Goal: Task Accomplishment & Management: Manage account settings

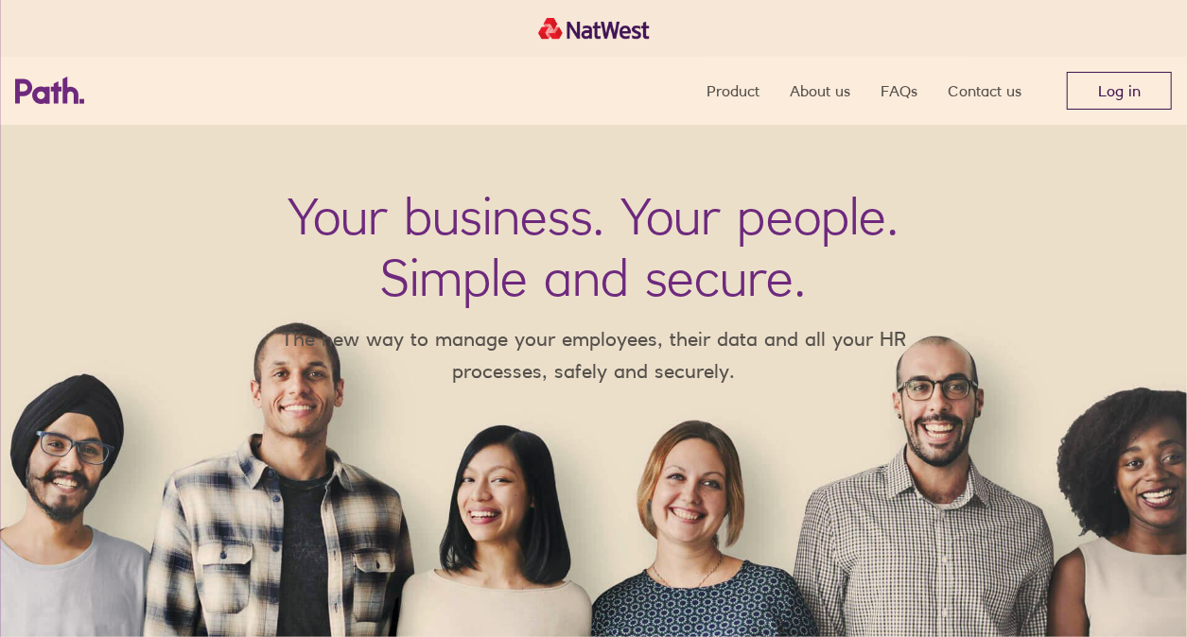
click at [1136, 90] on link "Log in" at bounding box center [1119, 91] width 105 height 38
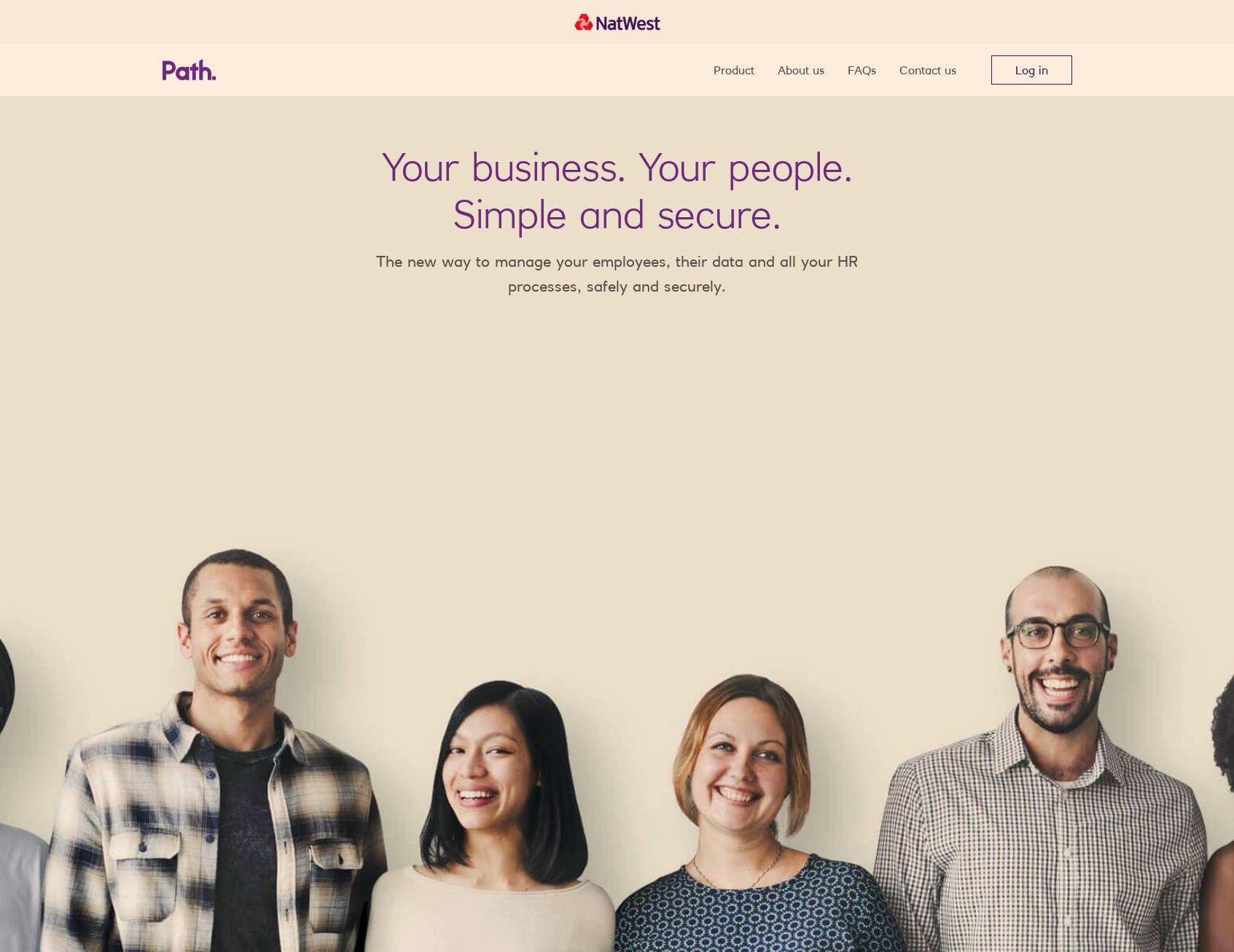
click at [1026, 74] on link "Log in" at bounding box center [1031, 70] width 81 height 29
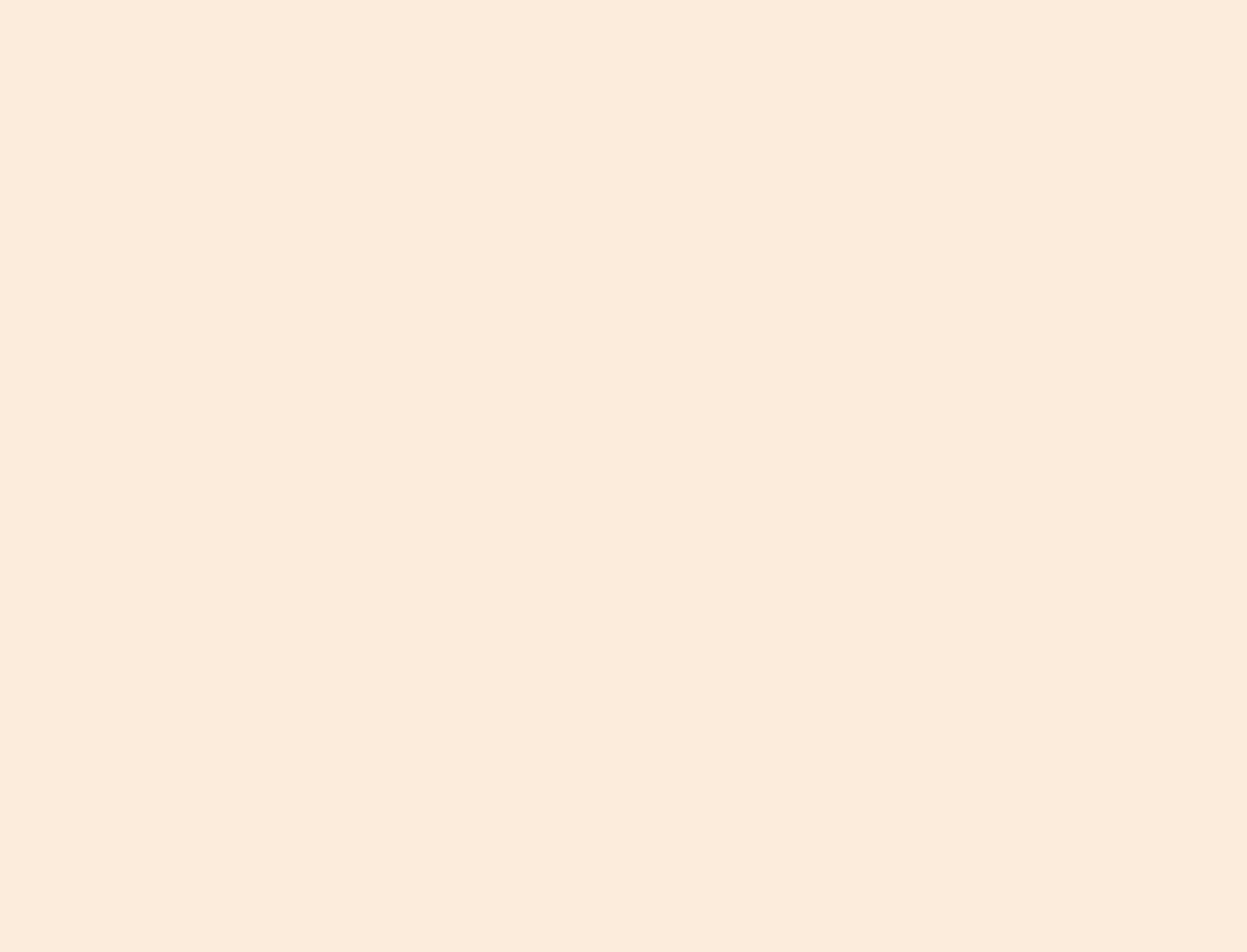
drag, startPoint x: 632, startPoint y: 570, endPoint x: 627, endPoint y: 575, distance: 7.1
click at [632, 570] on div at bounding box center [623, 476] width 1247 height 952
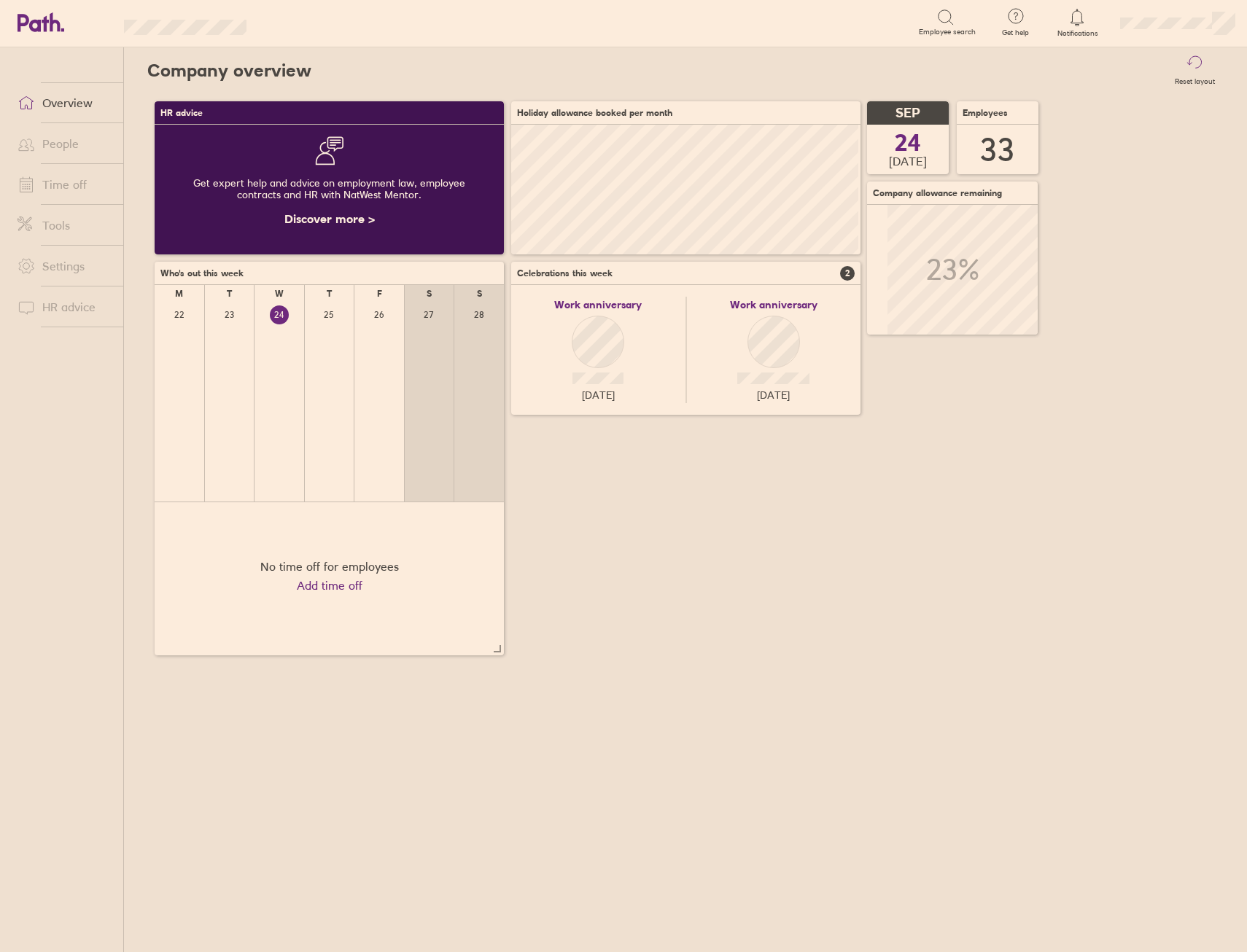
scroll to position [130, 349]
drag, startPoint x: 678, startPoint y: 584, endPoint x: 644, endPoint y: 558, distance: 42.8
click at [678, 584] on div "HR advice Get expert help and advice on employment law, employee contracts and …" at bounding box center [686, 378] width 1077 height 569
click at [47, 109] on link "Overview" at bounding box center [65, 103] width 117 height 29
click at [74, 144] on link "People" at bounding box center [65, 143] width 117 height 29
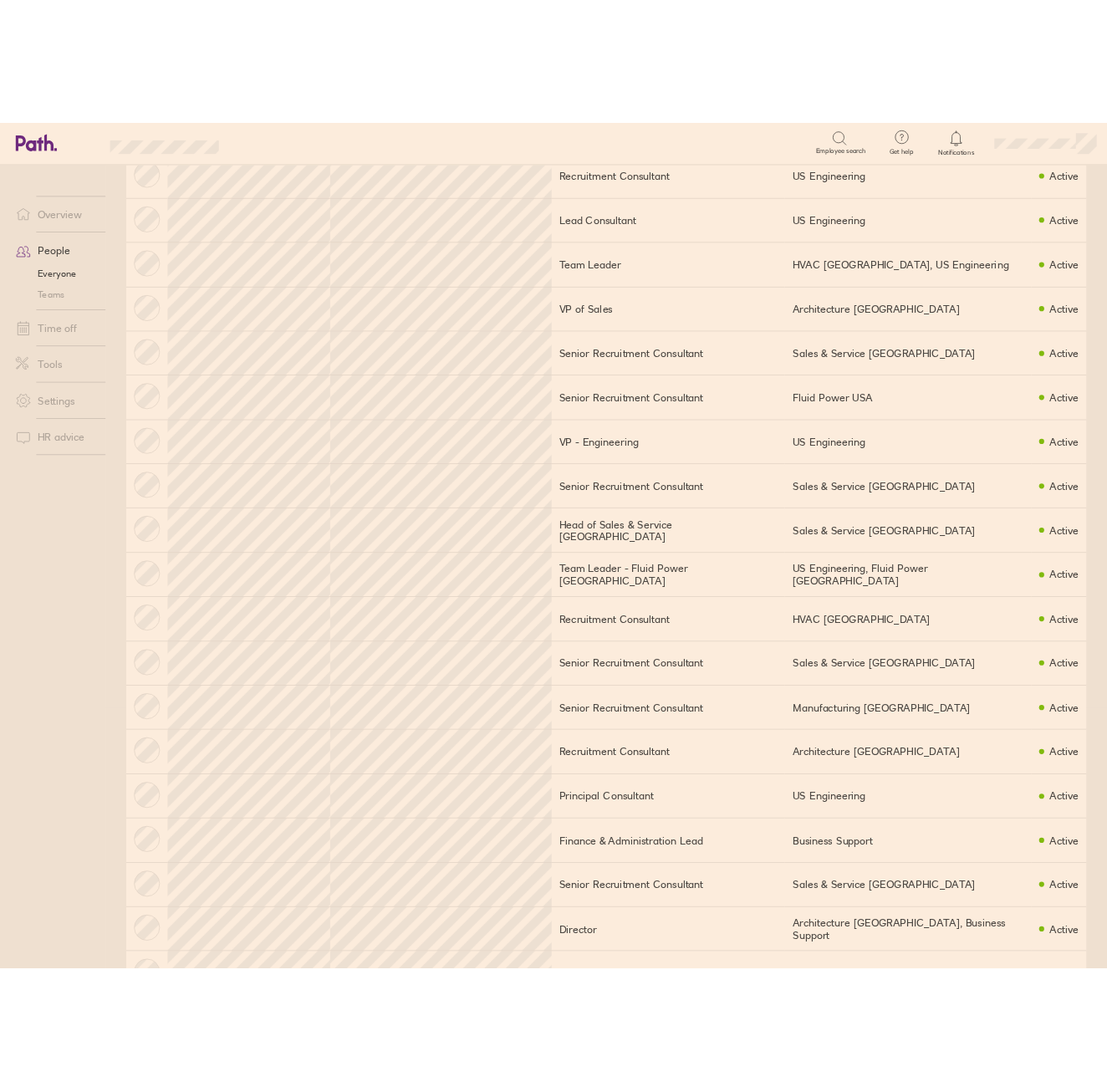
scroll to position [334, 0]
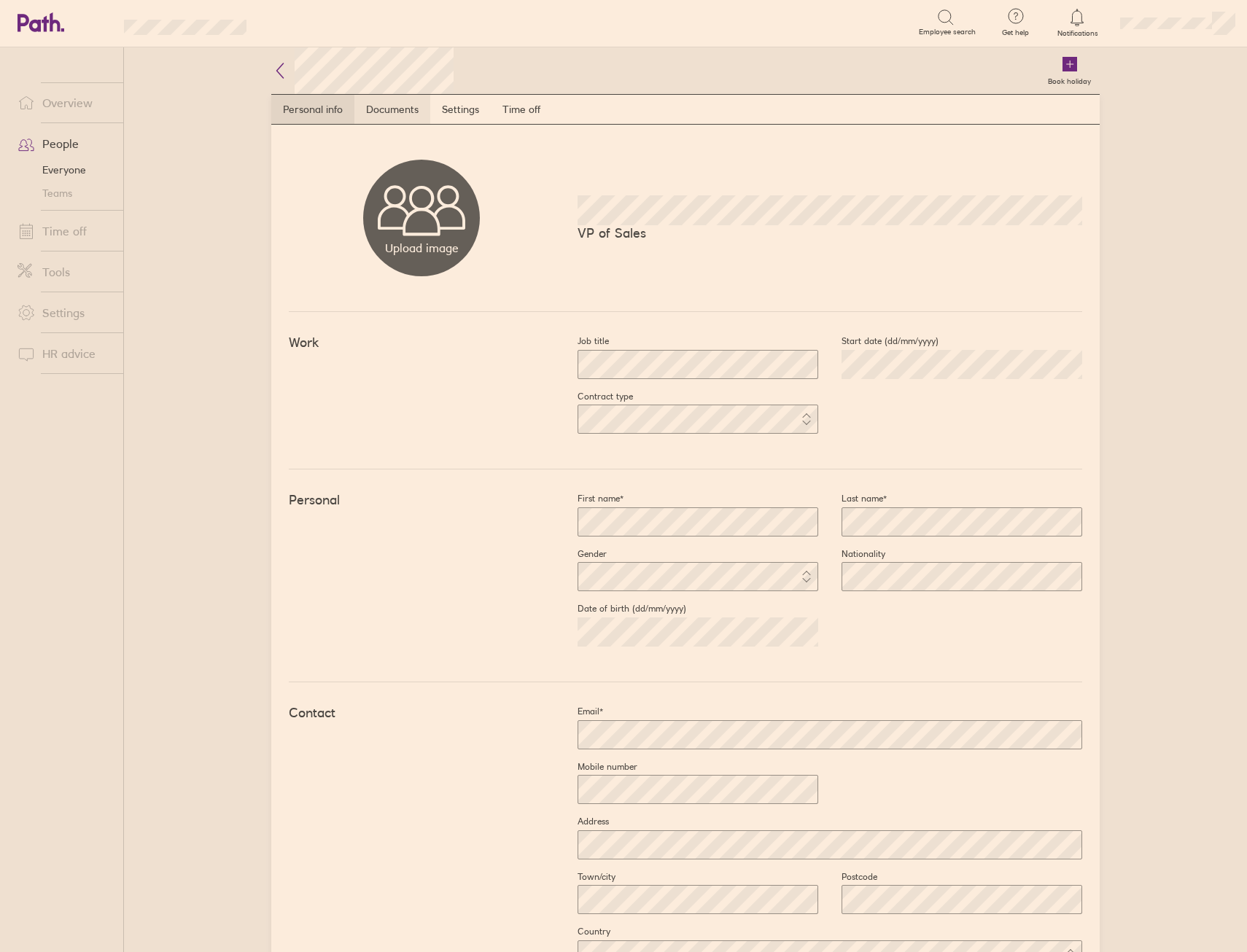
click at [400, 109] on link "Documents" at bounding box center [393, 109] width 76 height 29
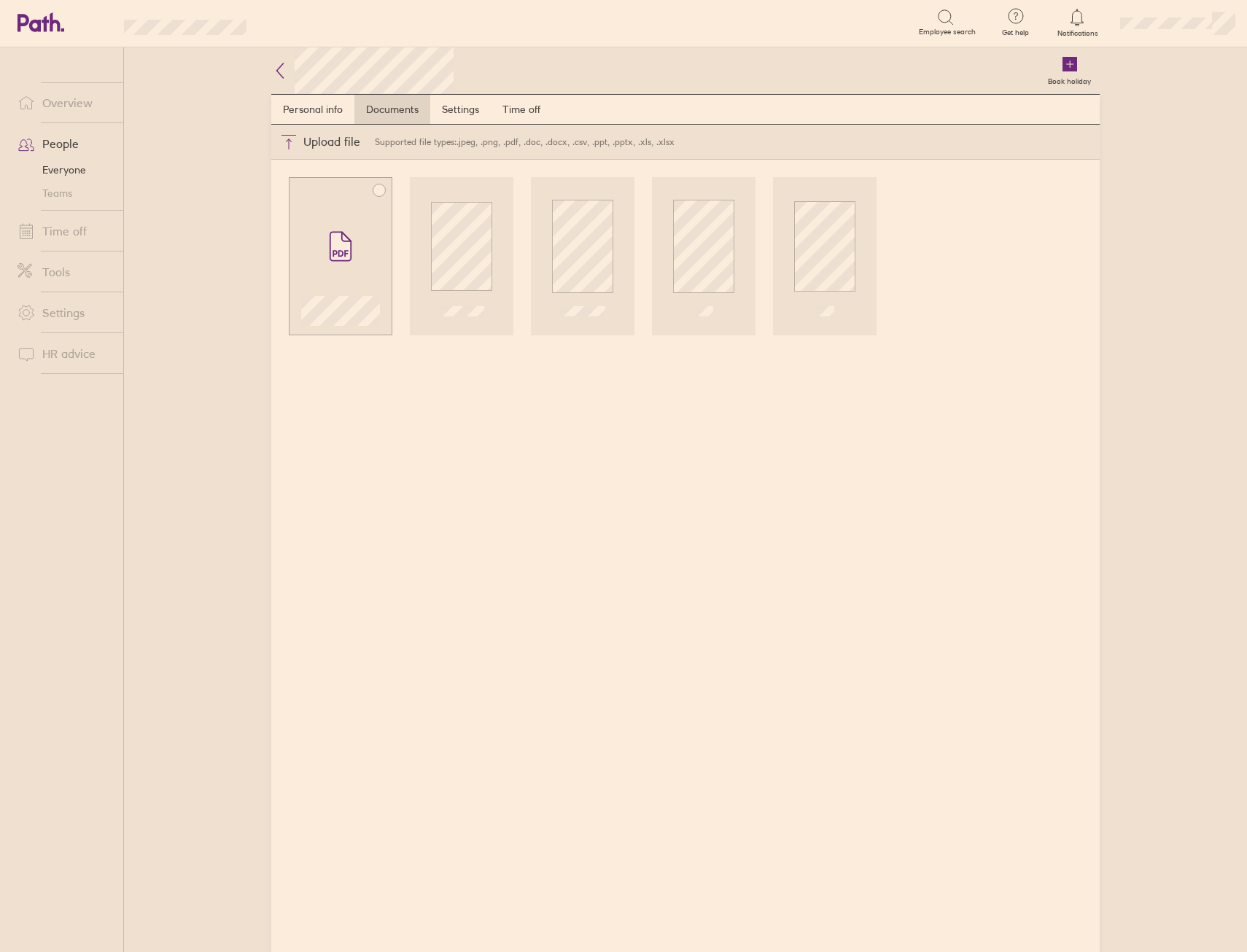
click at [340, 239] on icon at bounding box center [340, 247] width 20 height 29
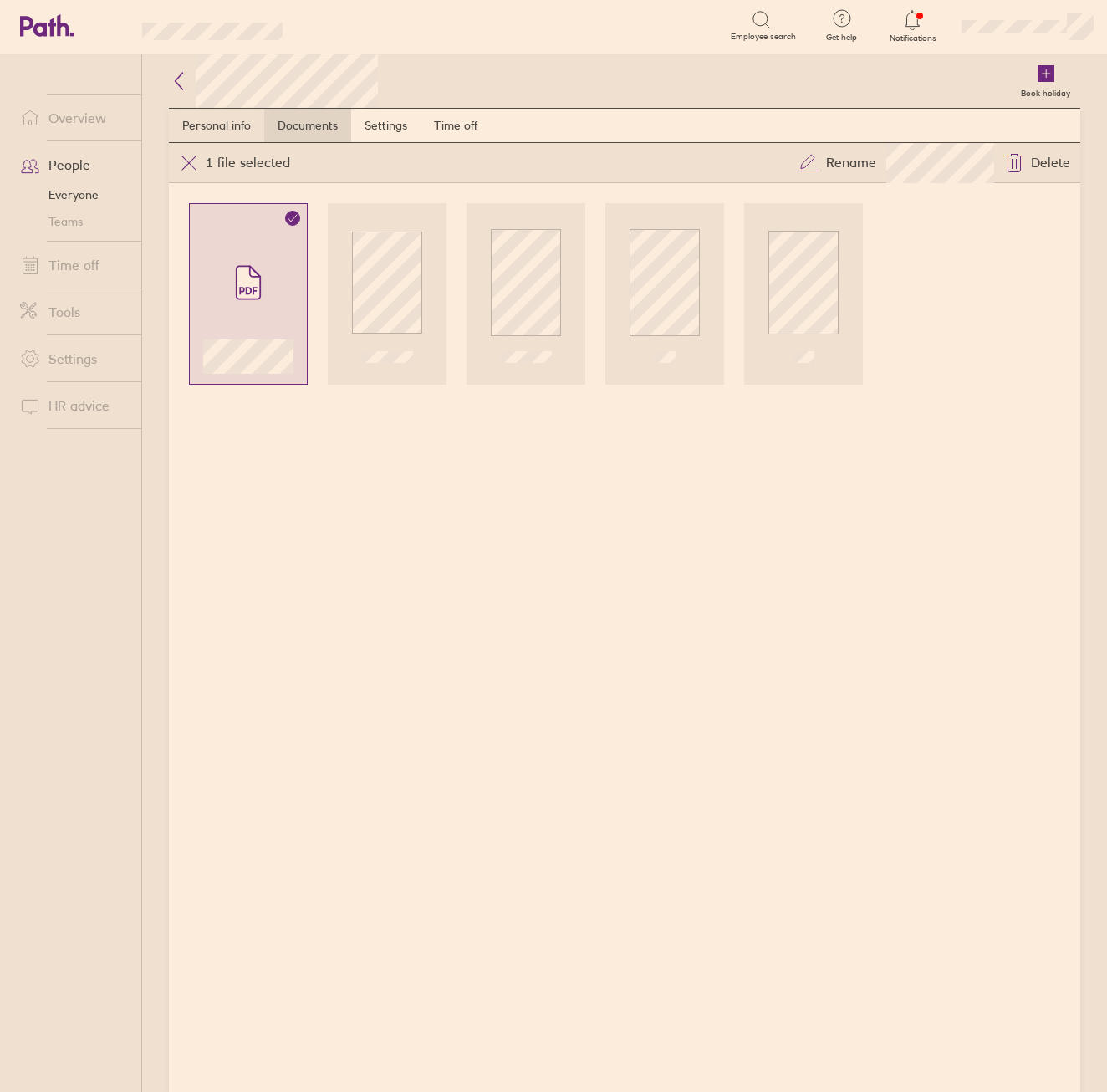
click at [202, 125] on link "Personal info" at bounding box center [217, 126] width 95 height 34
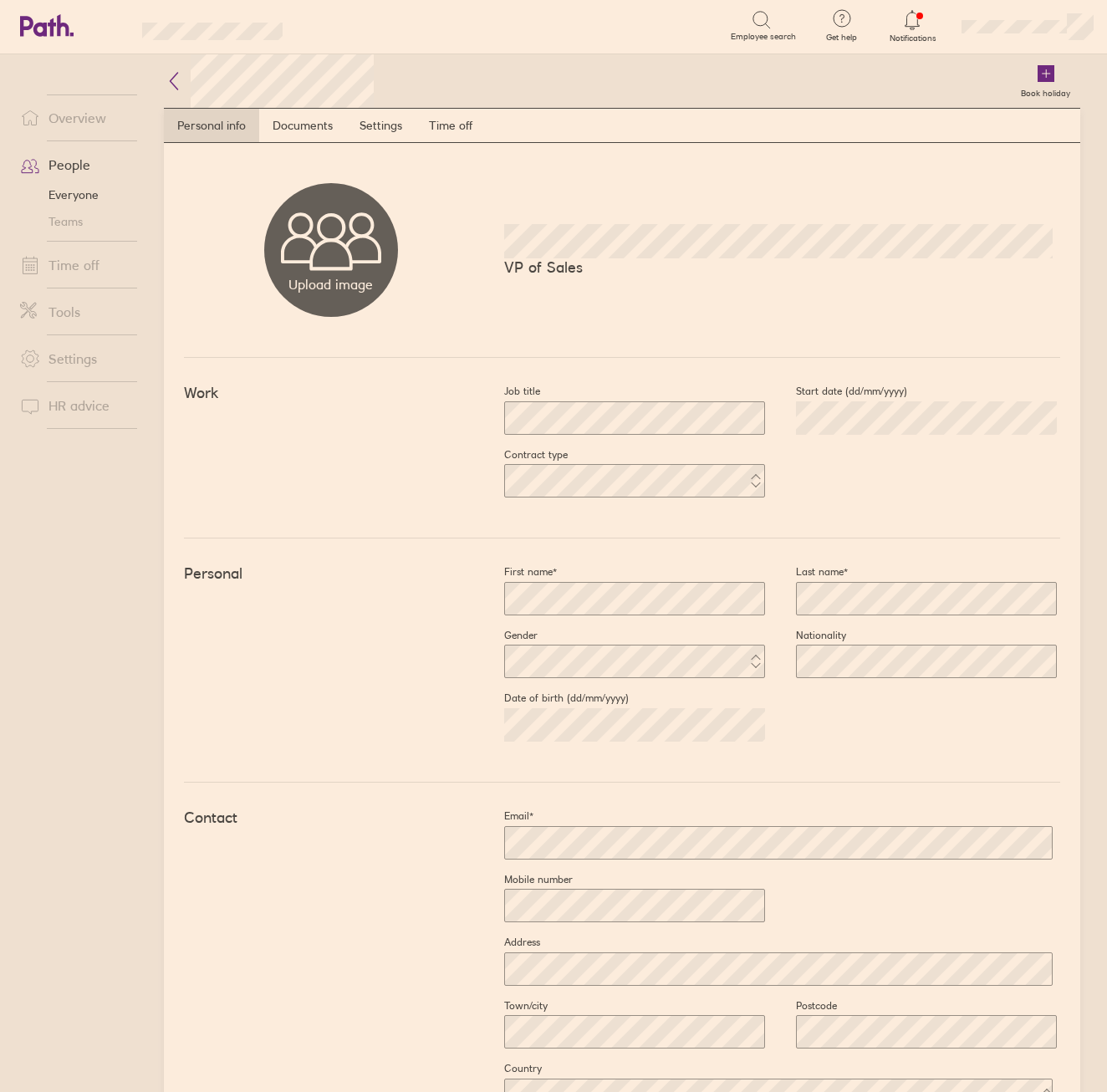
click at [184, 79] on h2 at bounding box center [268, 80] width 209 height 54
click at [173, 80] on icon at bounding box center [173, 80] width 20 height 20
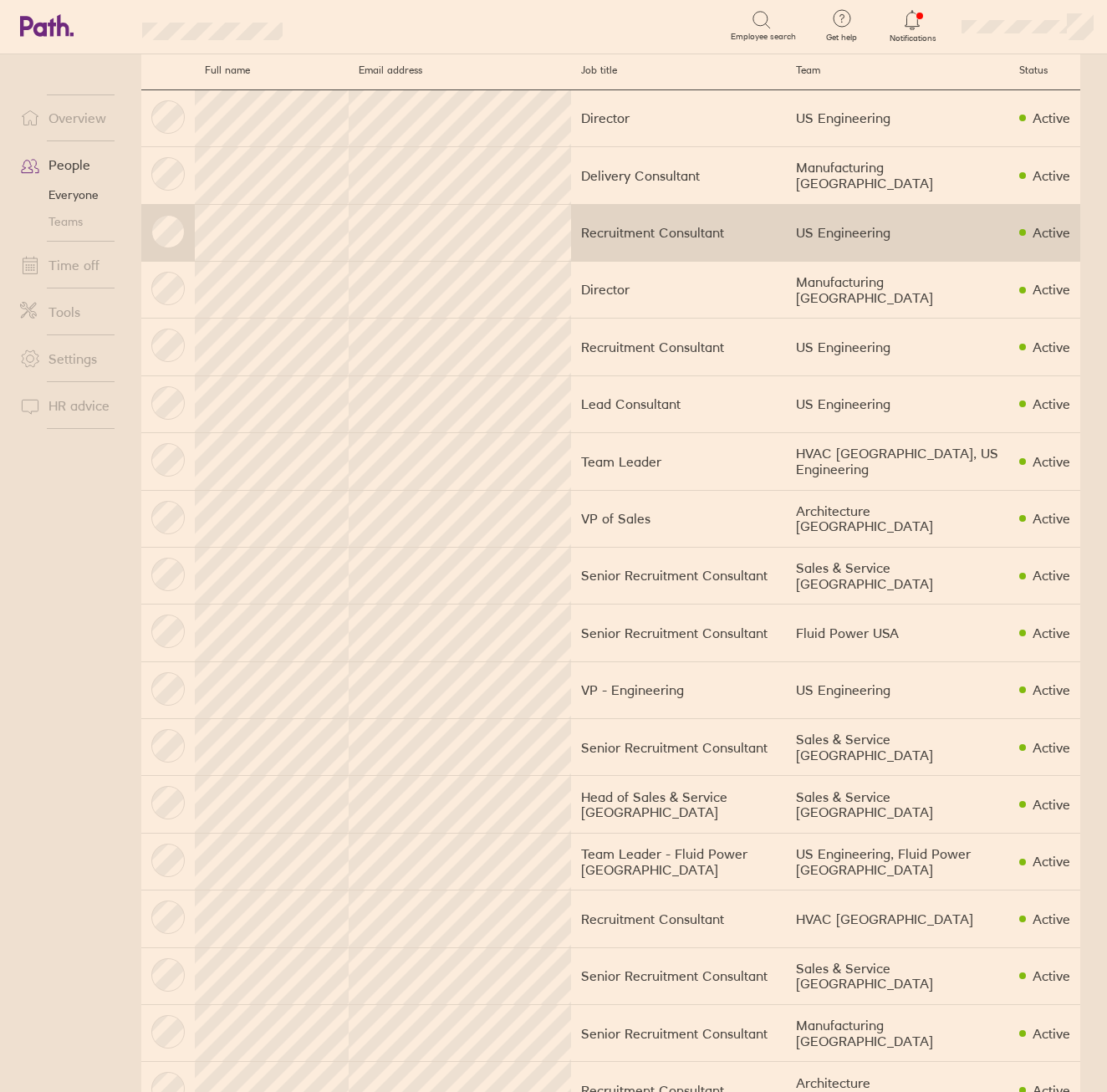
scroll to position [84, 0]
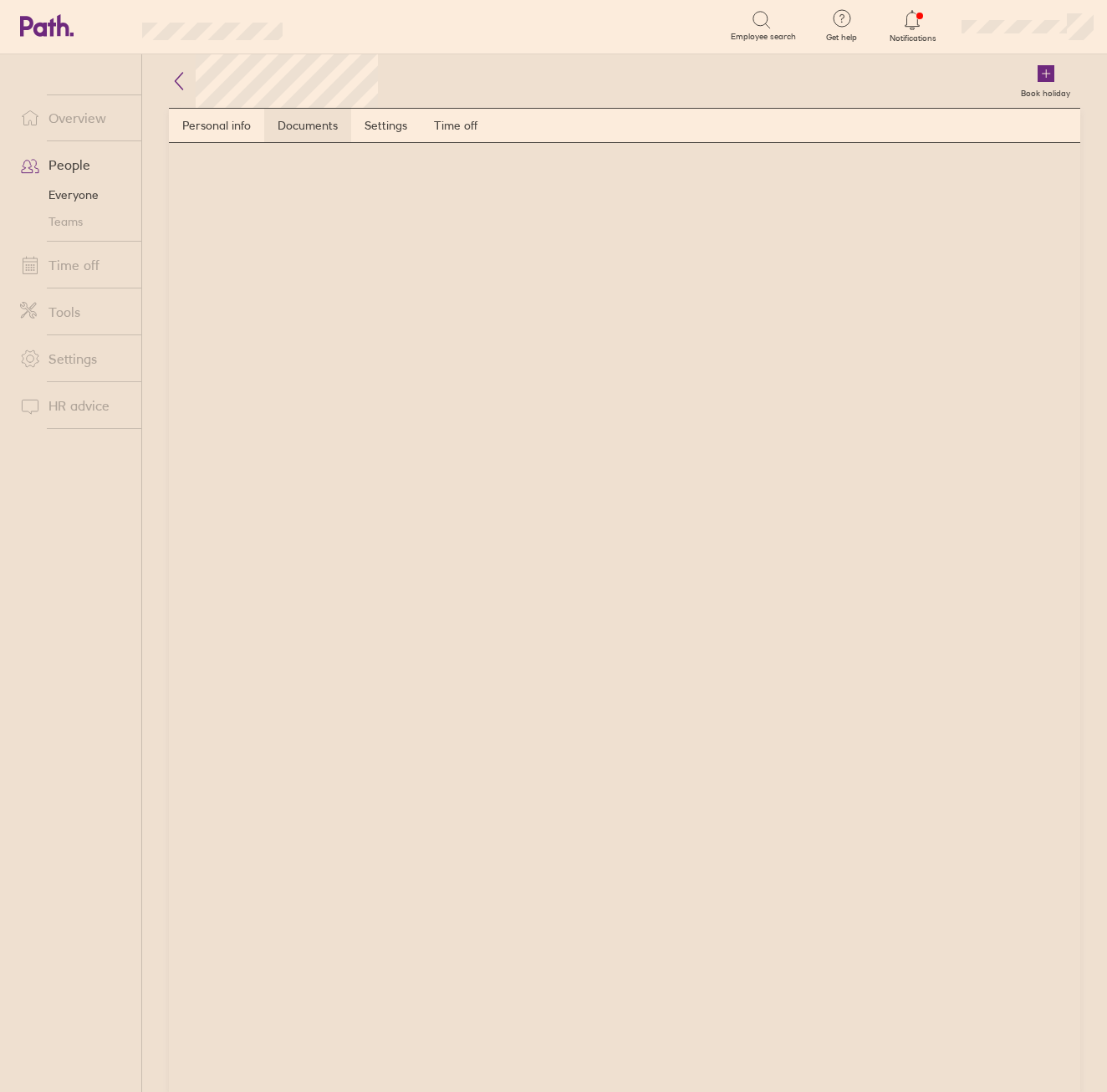
click at [277, 120] on link "Documents" at bounding box center [308, 126] width 87 height 34
click at [223, 126] on link "Personal info" at bounding box center [217, 126] width 95 height 34
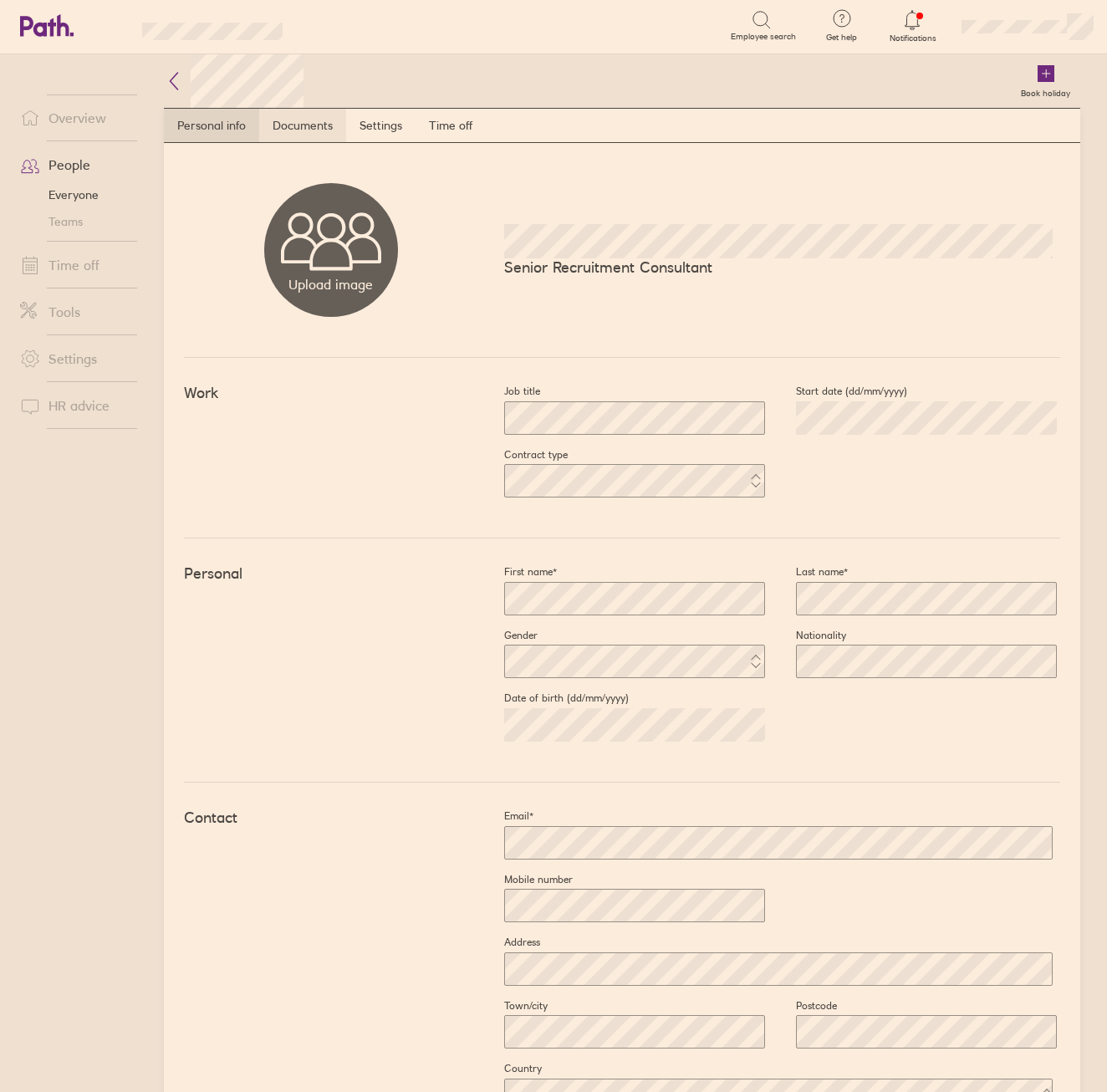
click at [298, 115] on link "Documents" at bounding box center [302, 126] width 87 height 34
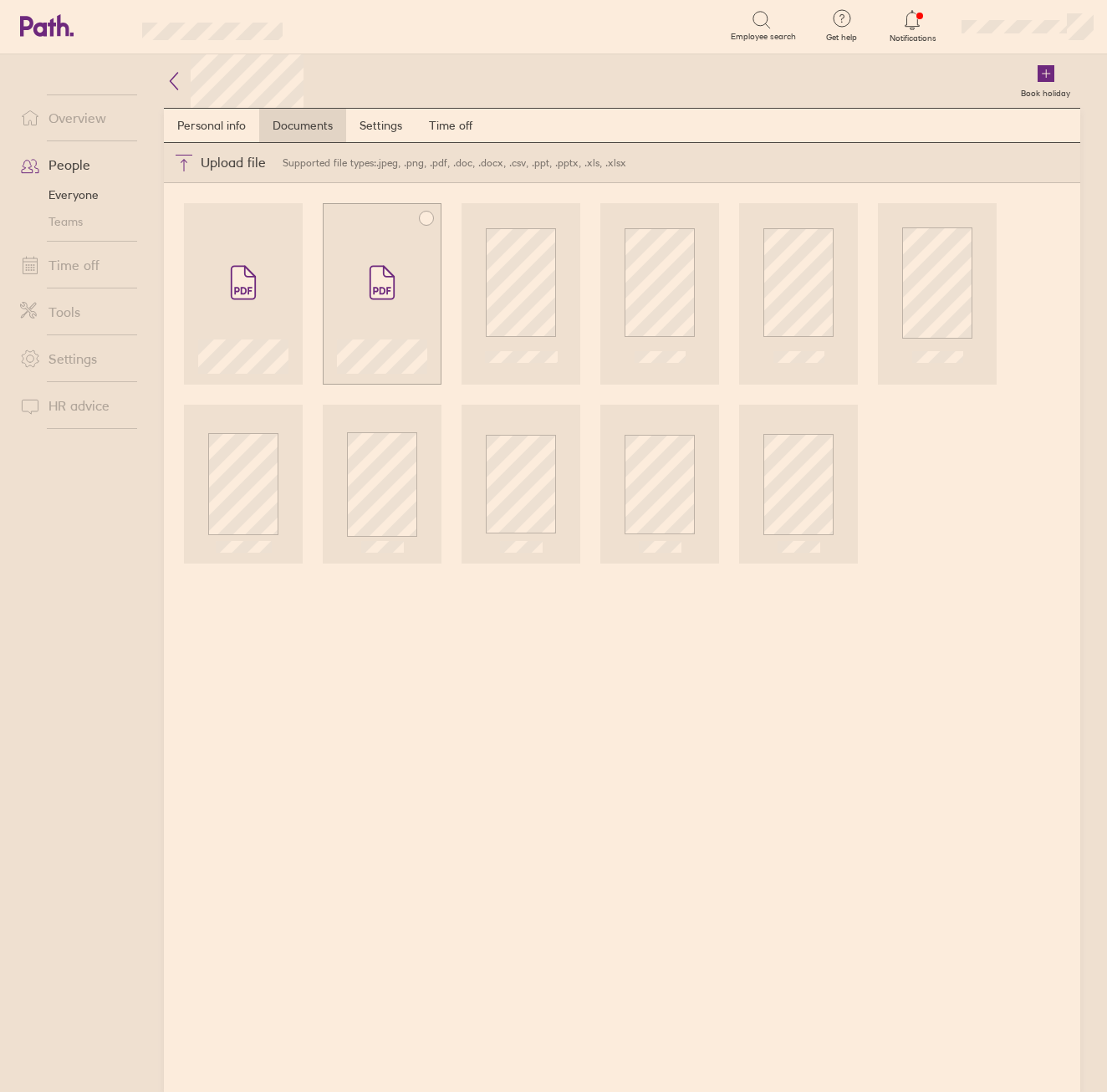
click at [403, 332] on div at bounding box center [382, 353] width 90 height 41
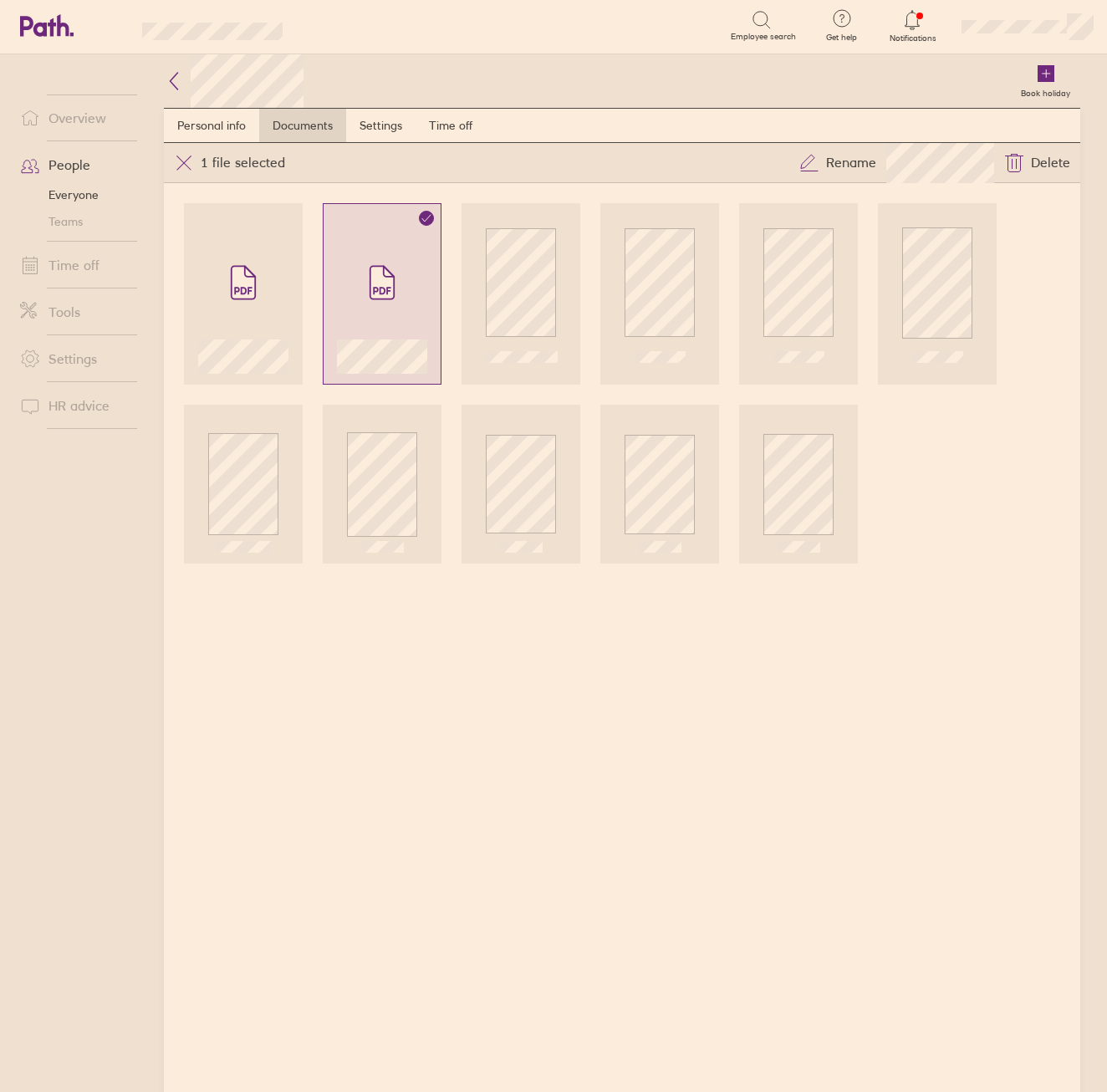
click at [332, 283] on div at bounding box center [382, 294] width 118 height 181
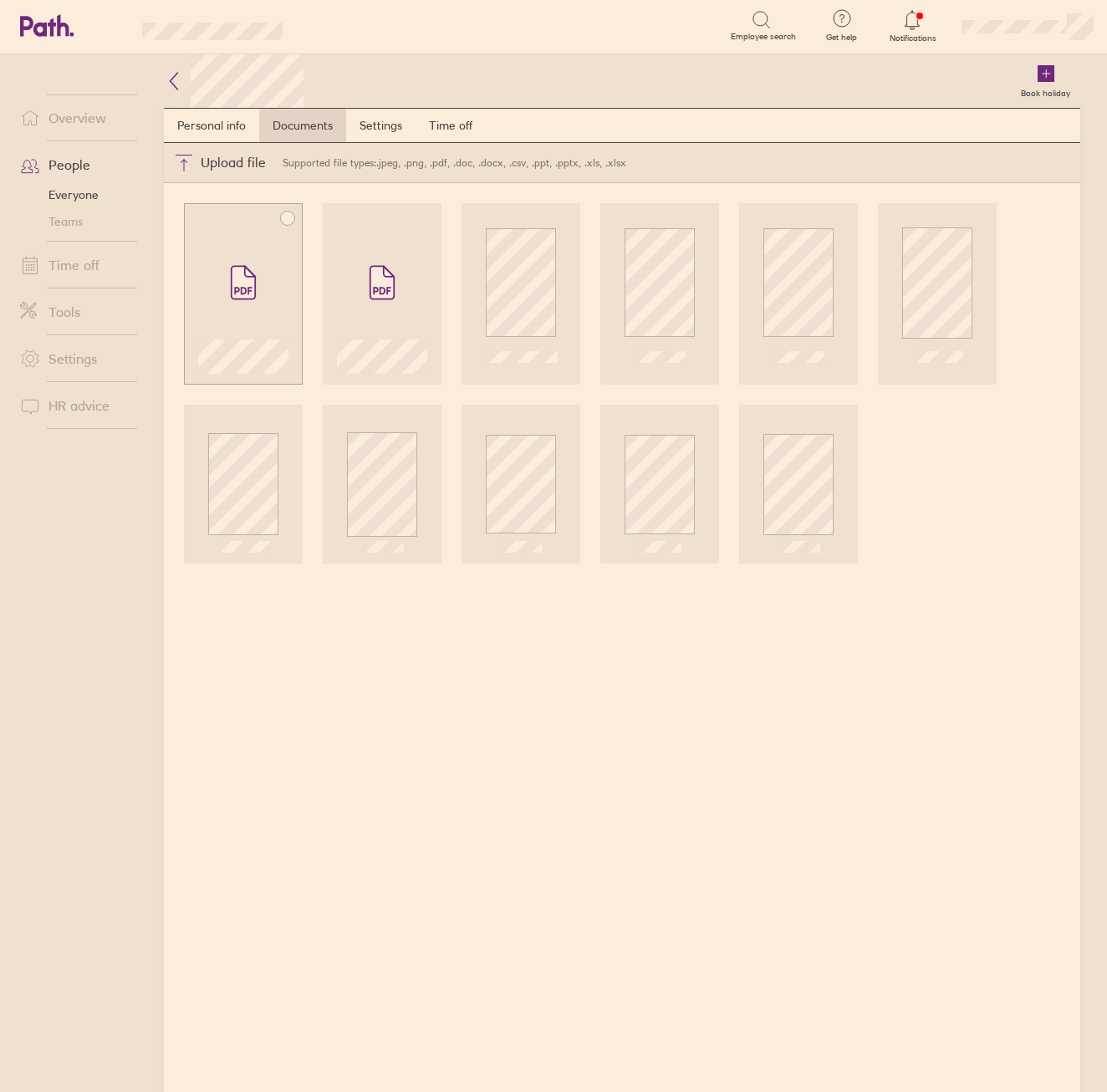
click at [276, 285] on span at bounding box center [242, 282] width 70 height 100
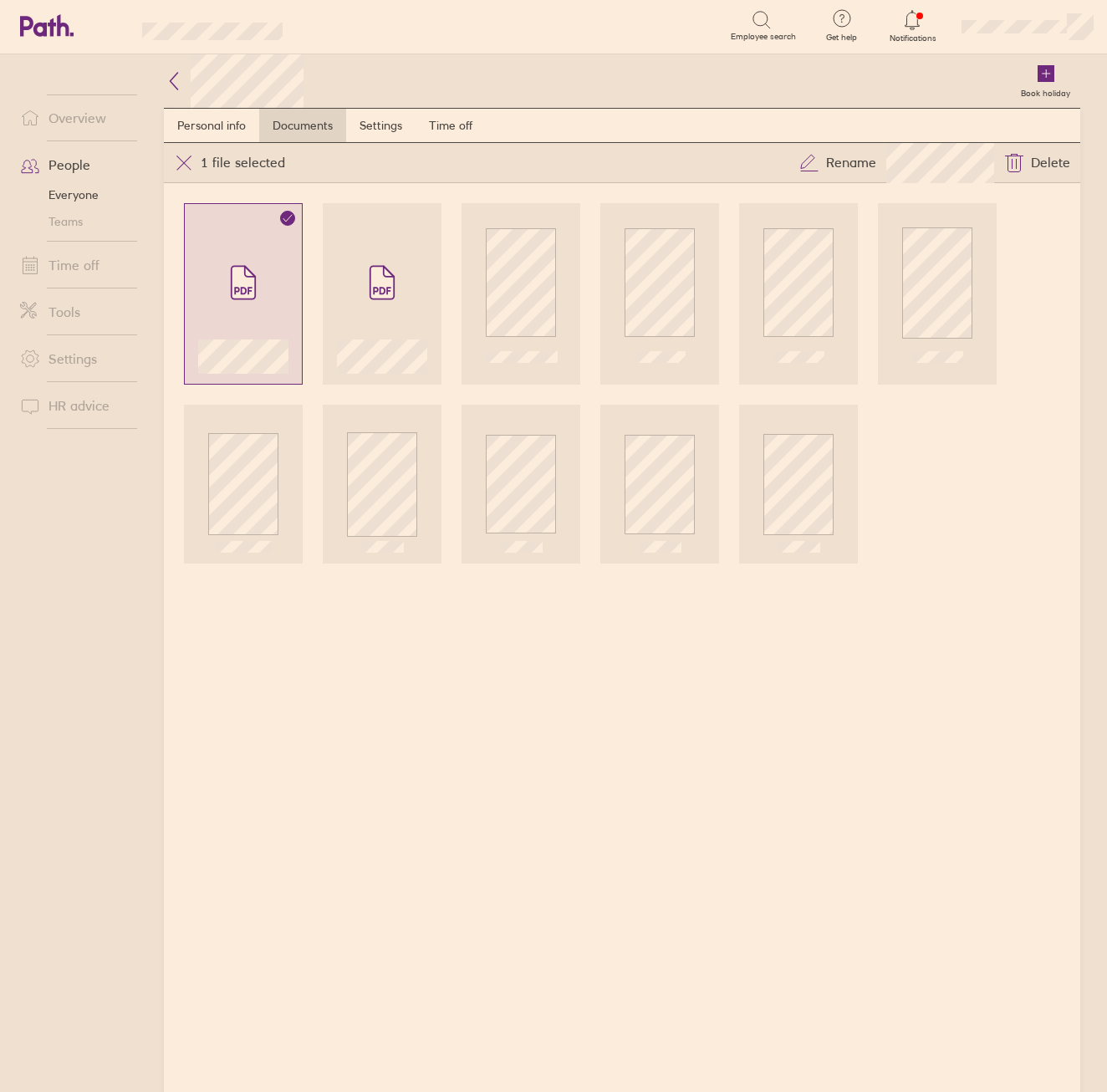
click at [178, 80] on icon at bounding box center [173, 80] width 20 height 20
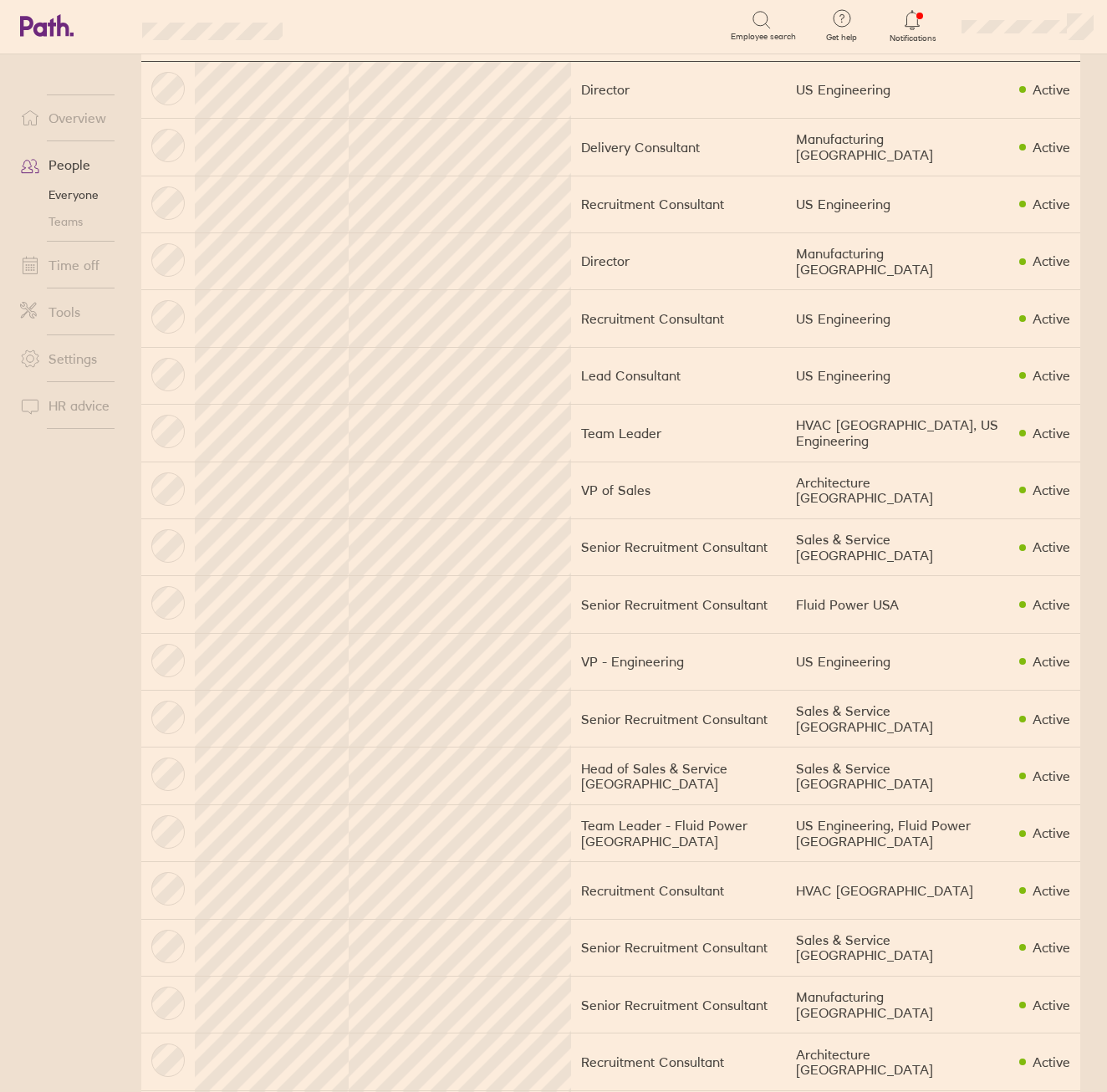
scroll to position [84, 0]
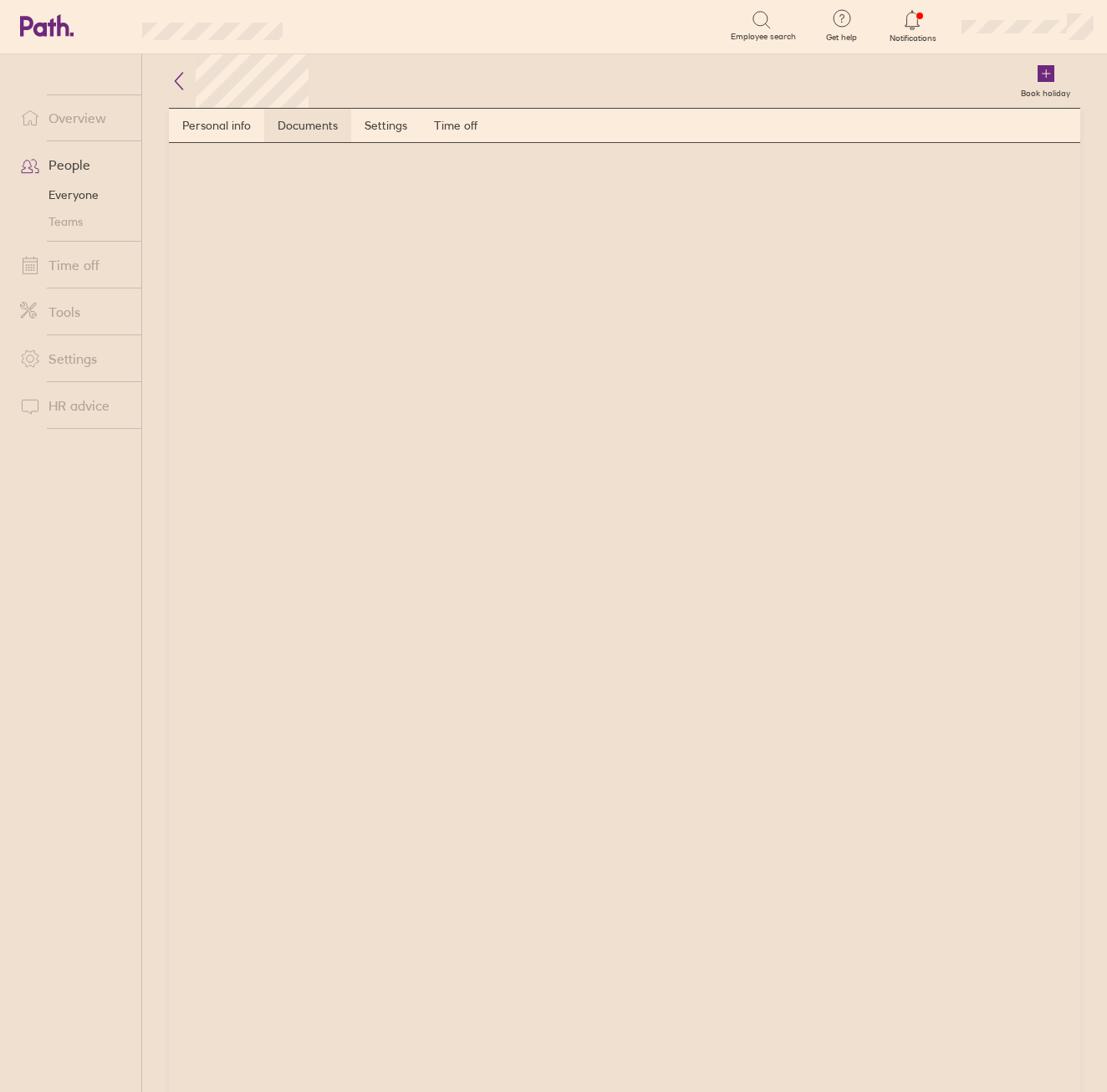
click at [282, 129] on link "Documents" at bounding box center [308, 126] width 87 height 34
click at [193, 132] on link "Personal info" at bounding box center [217, 126] width 95 height 34
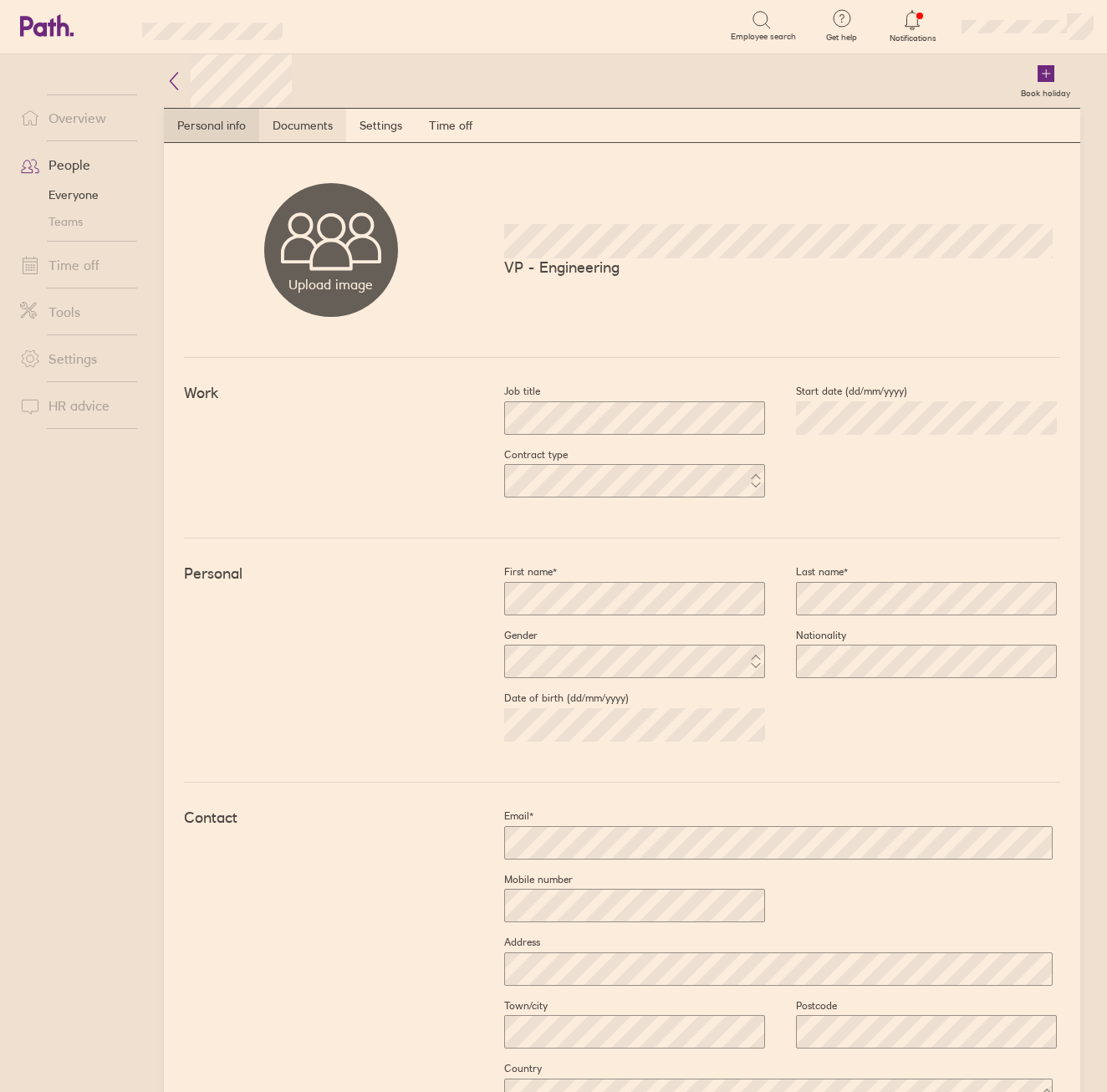
click at [300, 134] on link "Documents" at bounding box center [302, 126] width 87 height 34
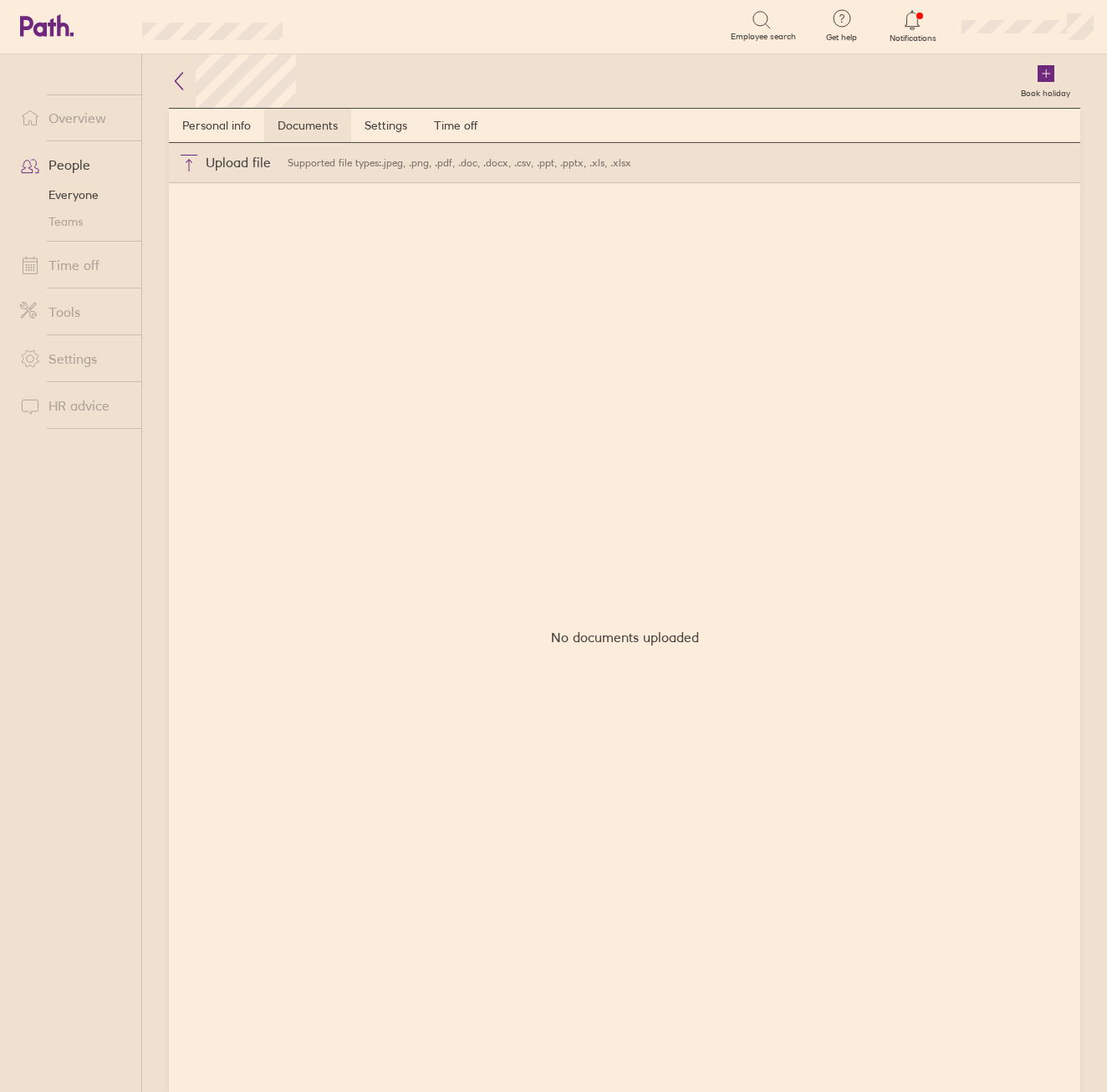
click at [334, 131] on link "Documents" at bounding box center [308, 126] width 87 height 34
click at [375, 121] on link "Settings" at bounding box center [386, 126] width 69 height 34
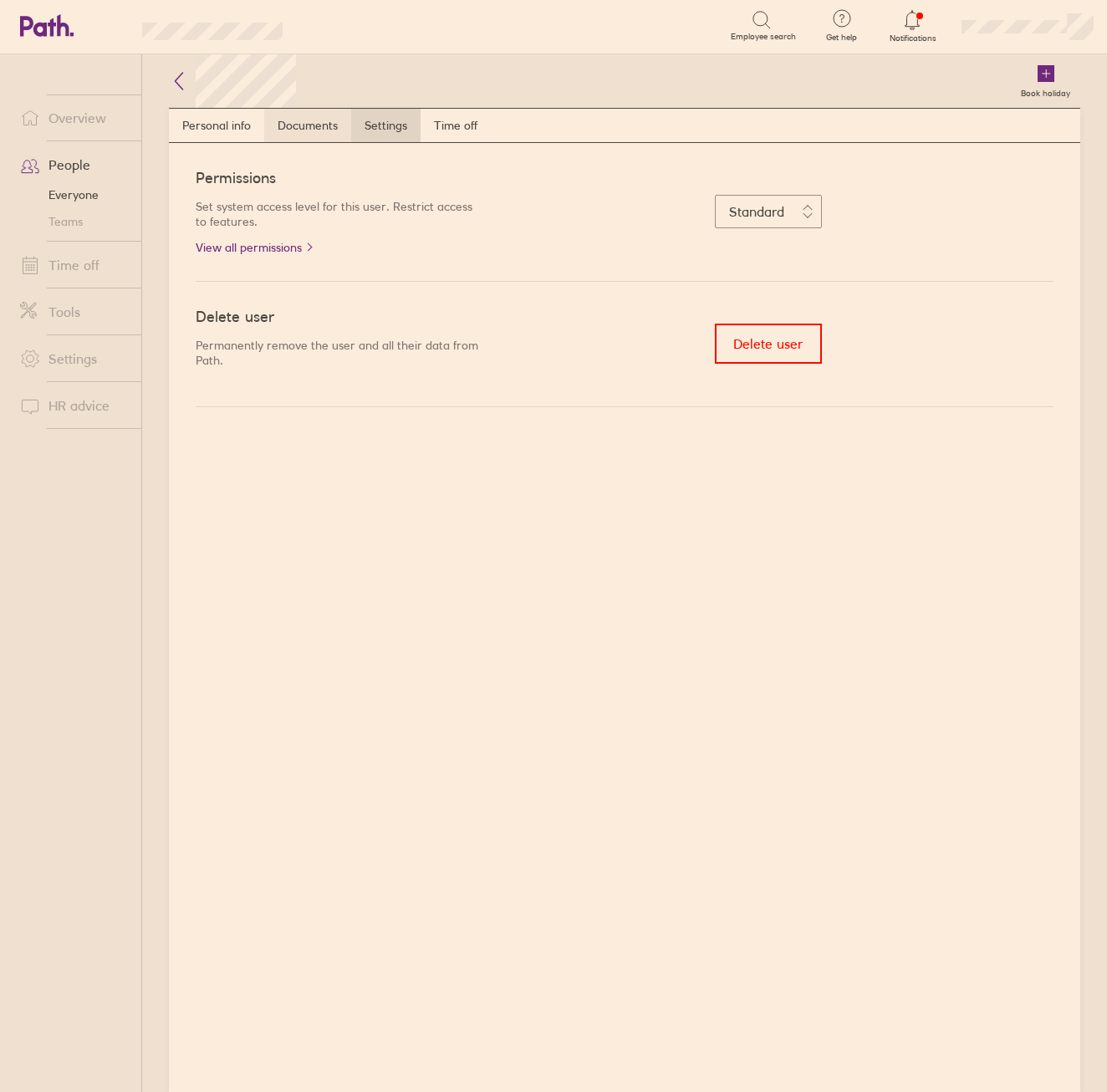
click at [312, 121] on link "Documents" at bounding box center [308, 126] width 87 height 34
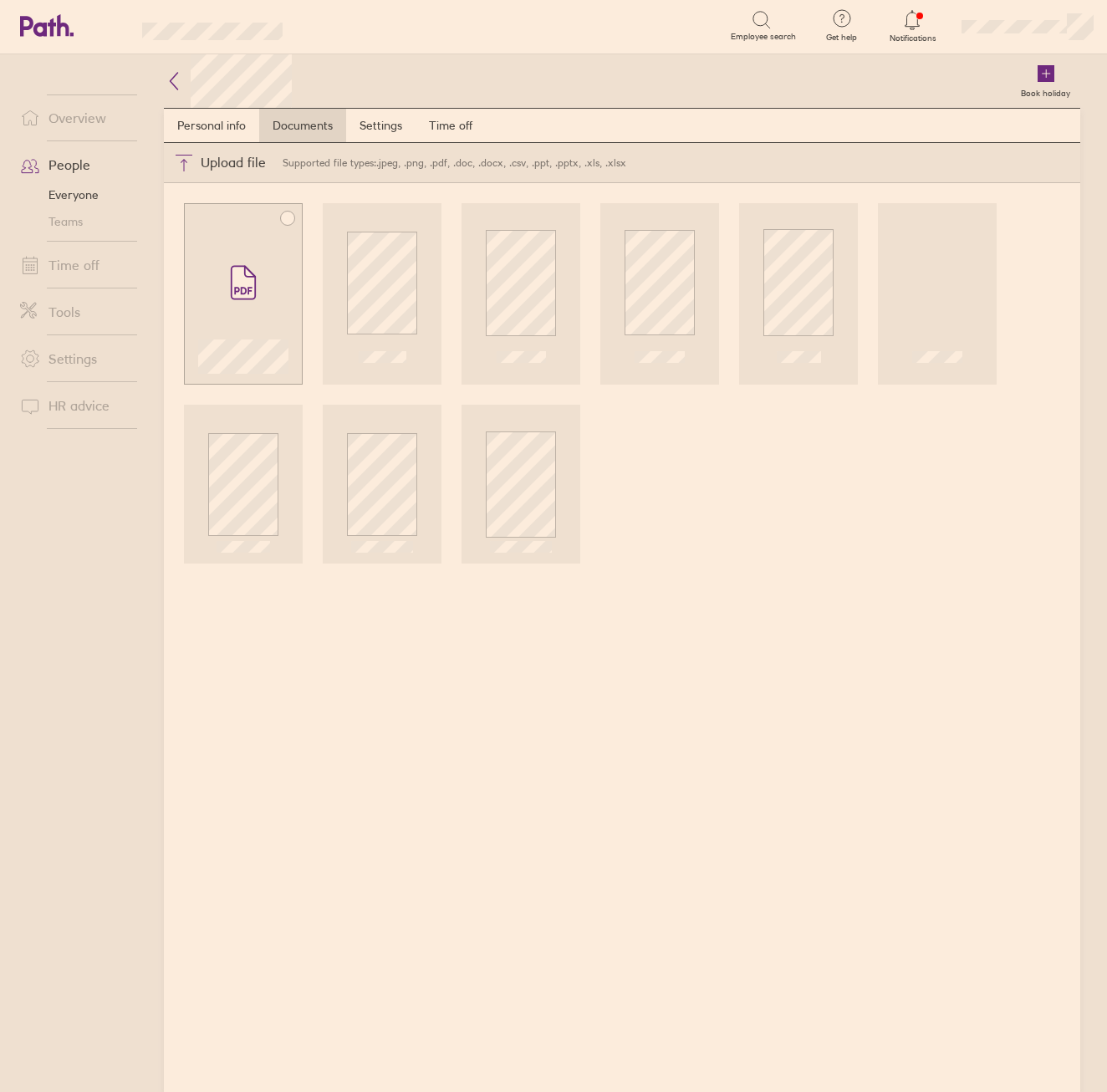
click at [279, 308] on span at bounding box center [242, 282] width 70 height 100
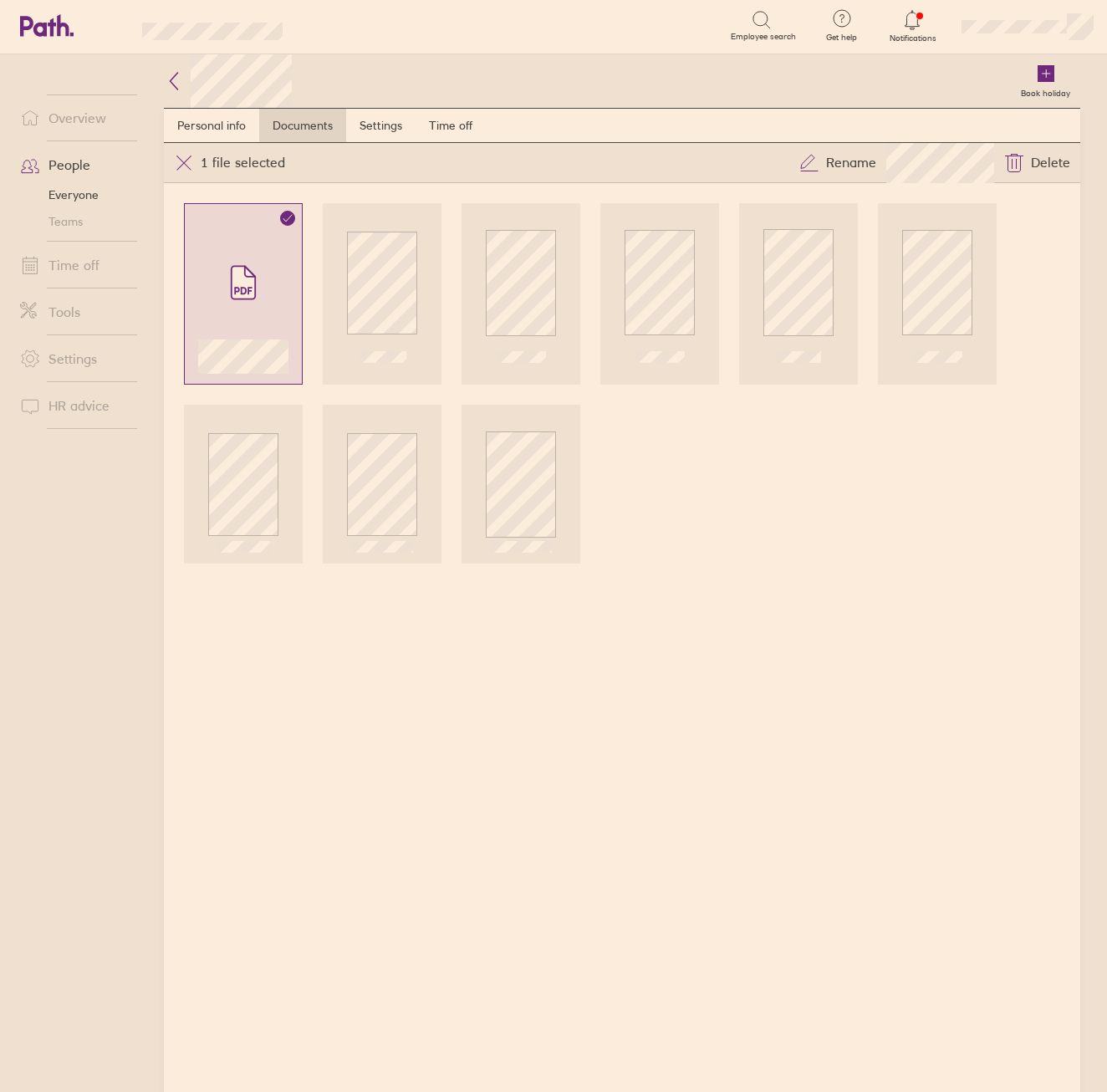
click at [184, 79] on icon at bounding box center [173, 80] width 20 height 20
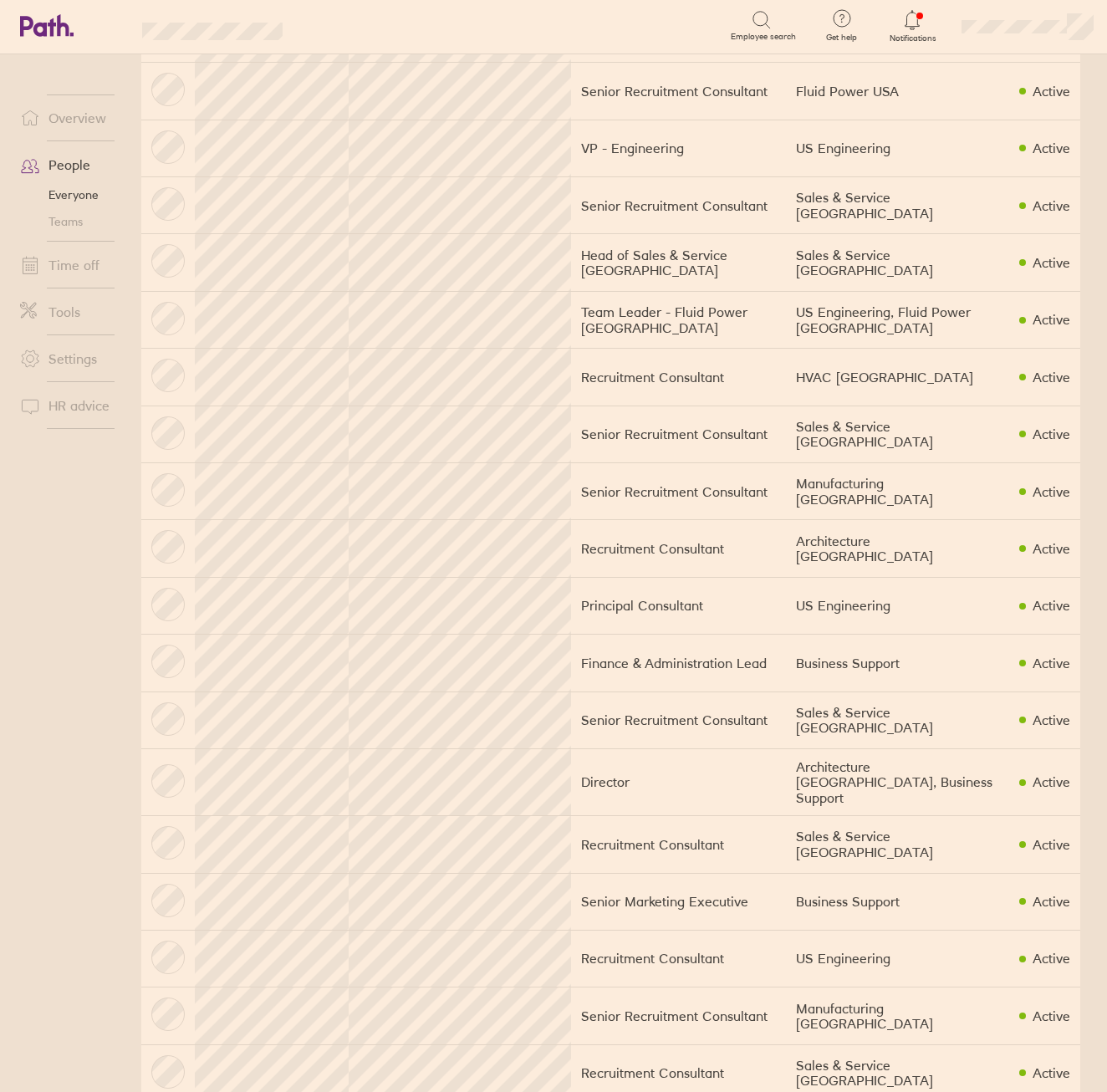
scroll to position [752, 0]
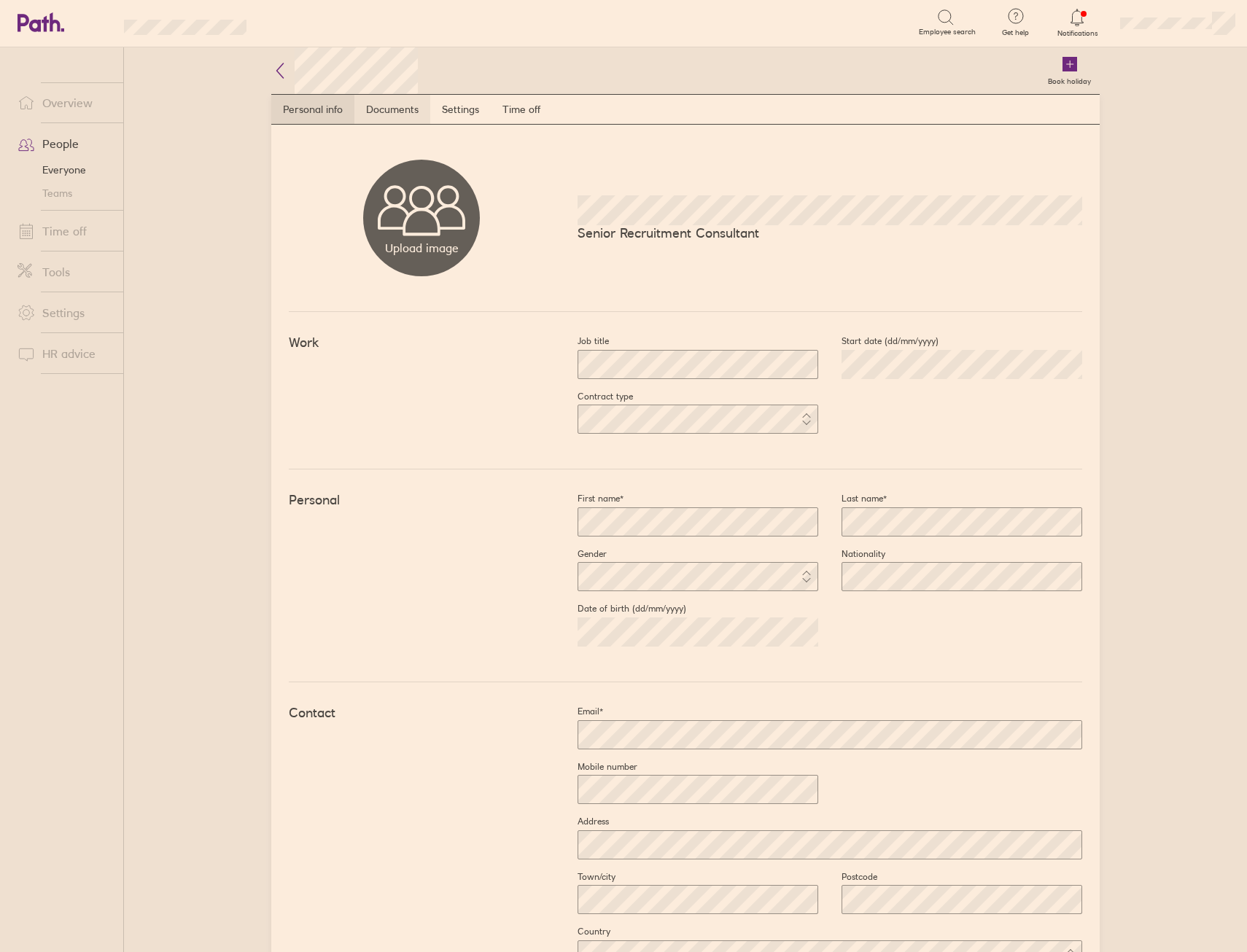
click at [404, 111] on link "Documents" at bounding box center [393, 109] width 76 height 29
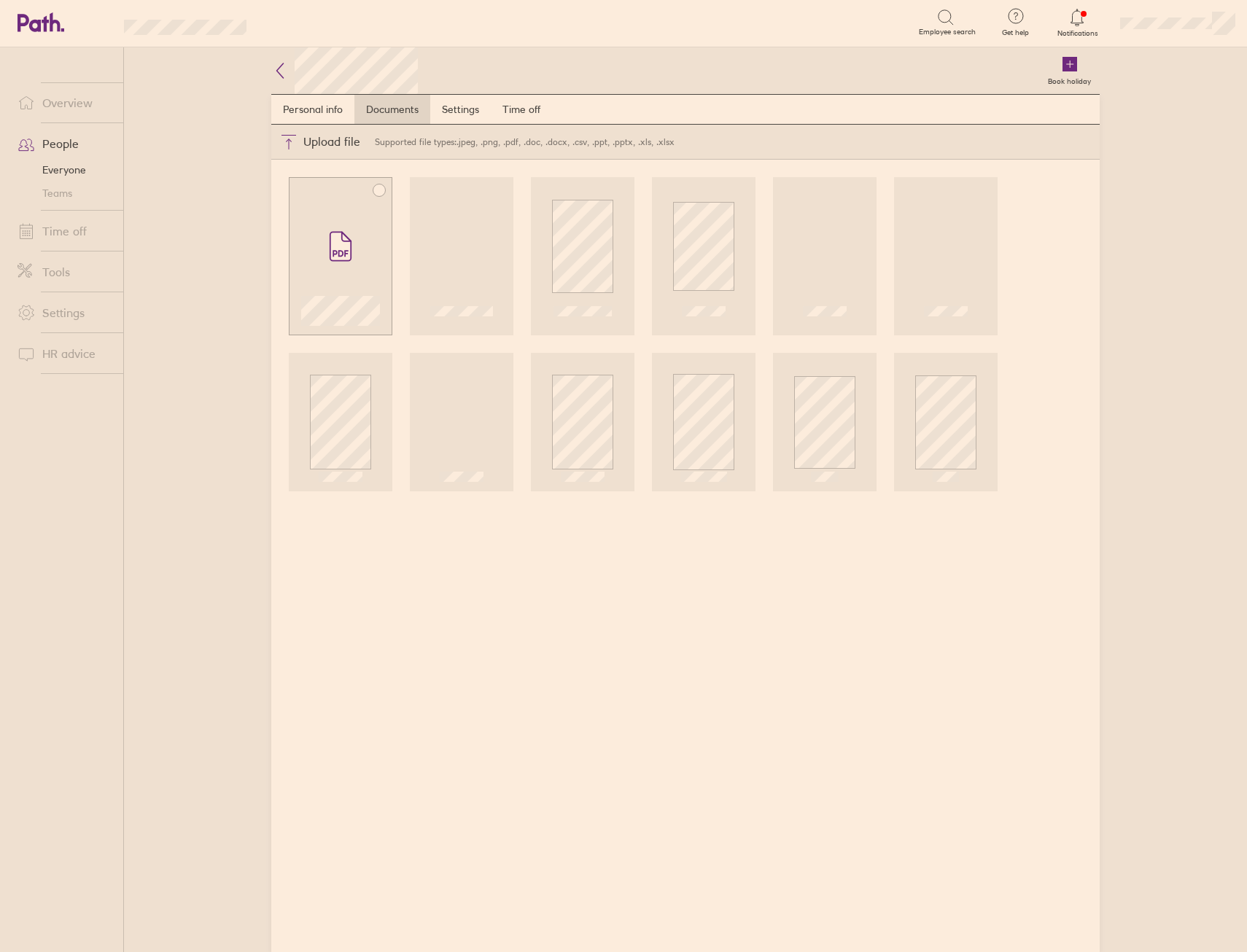
click at [342, 261] on icon at bounding box center [340, 247] width 23 height 32
